Goal: Task Accomplishment & Management: Use online tool/utility

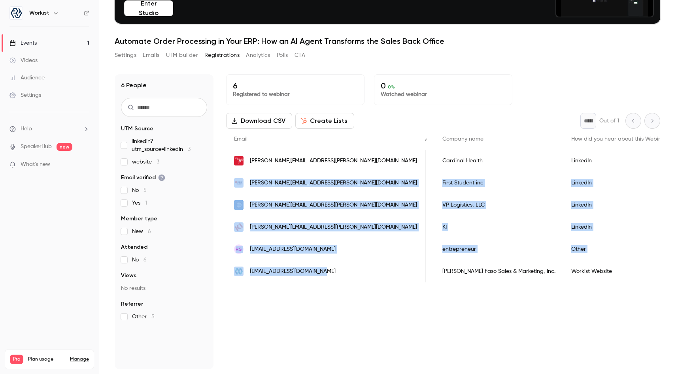
scroll to position [0, 250]
drag, startPoint x: 223, startPoint y: 220, endPoint x: 263, endPoint y: 176, distance: 59.9
click at [261, 174] on div "Email Name Join date Member type Attended Views Company name How did you hear a…" at bounding box center [603, 206] width 1252 height 154
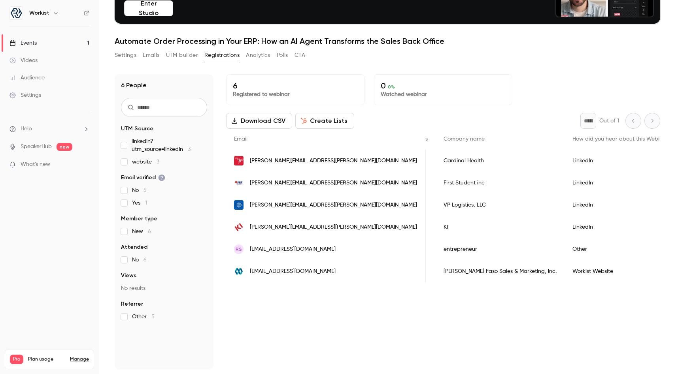
click at [424, 323] on div "6 Registered to webinar 0 0 % Watched webinar Download CSV Create Lists * Out o…" at bounding box center [443, 221] width 434 height 295
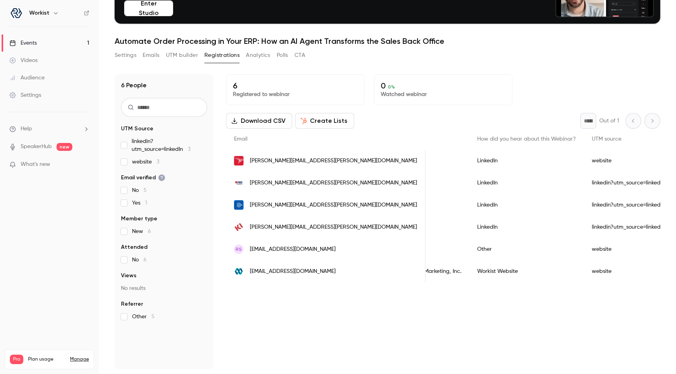
scroll to position [0, 344]
click at [180, 55] on button "UTM builder" at bounding box center [182, 55] width 32 height 13
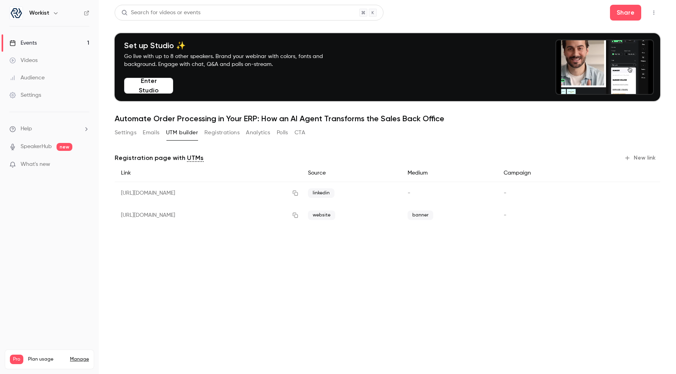
click at [630, 158] on icon "button" at bounding box center [628, 158] width 4 height 4
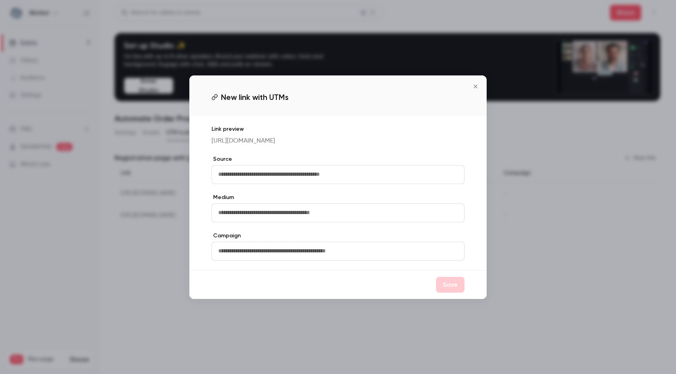
click at [340, 180] on input "text" at bounding box center [338, 174] width 253 height 19
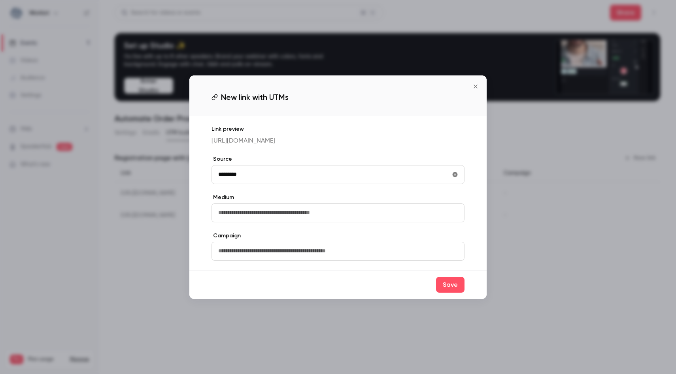
drag, startPoint x: 231, startPoint y: 179, endPoint x: 280, endPoint y: 182, distance: 48.7
click at [279, 182] on input "*********" at bounding box center [338, 174] width 253 height 19
type input "********"
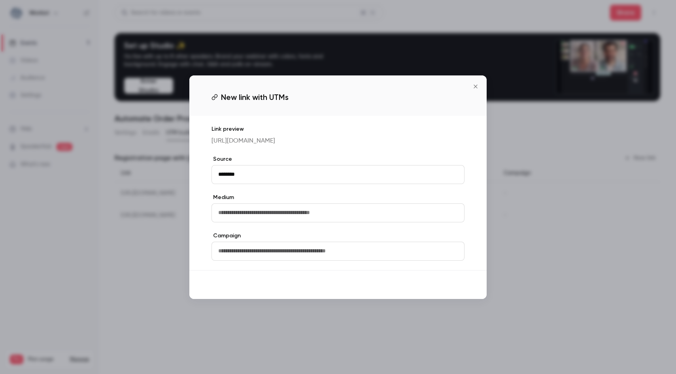
click at [447, 292] on button "Save" at bounding box center [450, 285] width 28 height 16
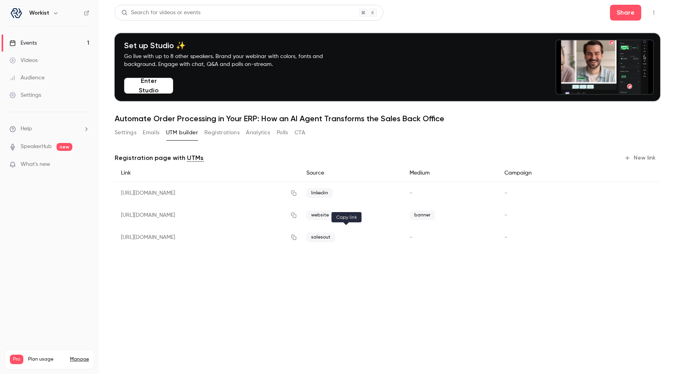
click at [297, 238] on icon "button" at bounding box center [293, 237] width 5 height 5
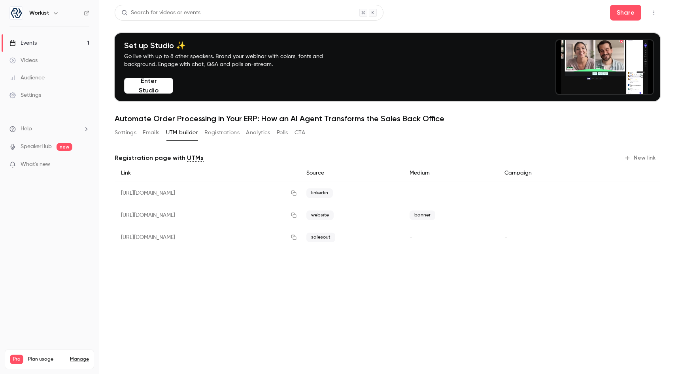
click at [59, 60] on link "Videos" at bounding box center [49, 60] width 99 height 17
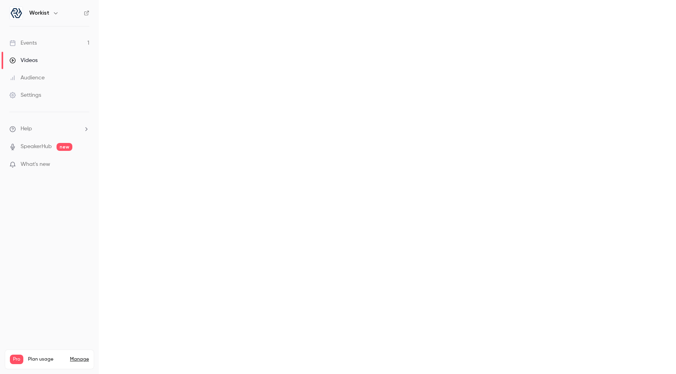
click at [47, 35] on link "Events 1" at bounding box center [49, 42] width 99 height 17
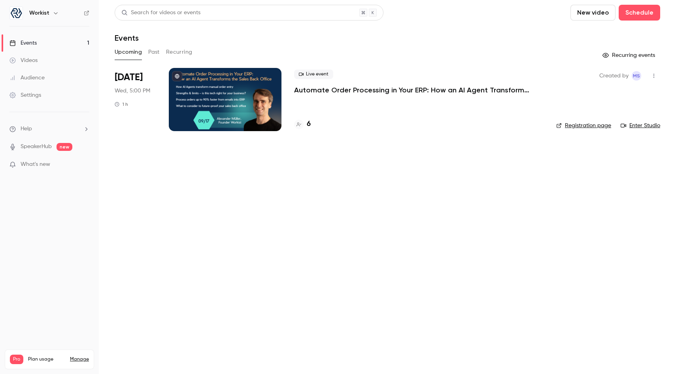
click at [378, 82] on div "Live event Automate Order Processing in Your ERP: How an AI Agent Transforms th…" at bounding box center [419, 82] width 250 height 25
click at [376, 88] on p "Automate Order Processing in Your ERP: How an AI Agent Transforms the Sales Bac…" at bounding box center [412, 89] width 237 height 9
drag, startPoint x: 586, startPoint y: 119, endPoint x: 588, endPoint y: 123, distance: 4.1
click at [586, 119] on div "Created by MS Registration page Enter Studio" at bounding box center [608, 99] width 104 height 63
click at [588, 126] on link "Registration page" at bounding box center [583, 126] width 55 height 8
